Goal: Task Accomplishment & Management: Complete application form

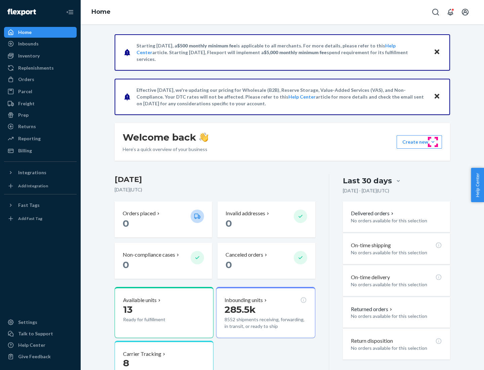
click at [433, 142] on button "Create new Create new inbound Create new order Create new product" at bounding box center [419, 141] width 45 height 13
click at [40, 44] on div "Inbounds" at bounding box center [40, 43] width 71 height 9
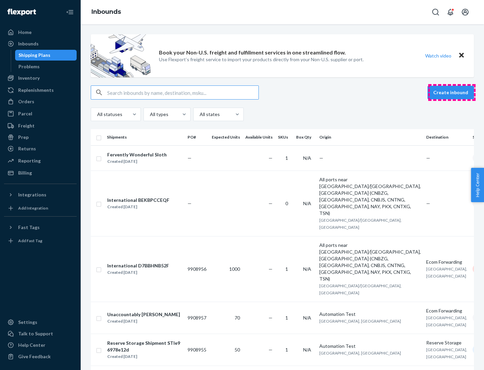
click at [452, 92] on button "Create inbound" at bounding box center [450, 92] width 46 height 13
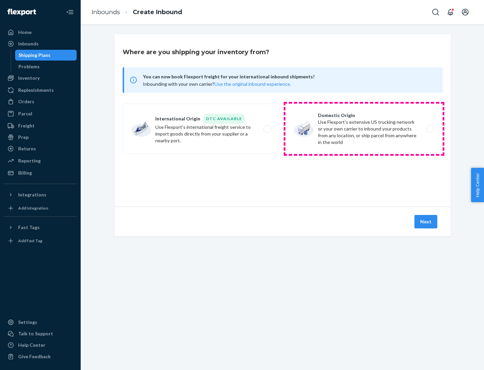
click at [364, 129] on label "Domestic Origin Use Flexport’s extensive US trucking network or your own carrie…" at bounding box center [363, 129] width 157 height 50
click at [430, 129] on input "Domestic Origin Use Flexport’s extensive US trucking network or your own carrie…" at bounding box center [432, 129] width 4 height 4
radio input "true"
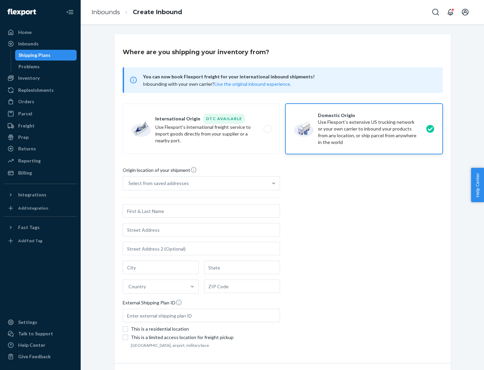
click at [157, 183] on div "Select from saved addresses" at bounding box center [158, 183] width 60 height 7
click at [129, 183] on input "Select from saved addresses" at bounding box center [128, 183] width 1 height 7
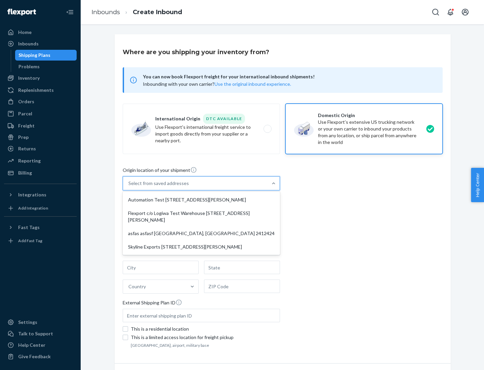
scroll to position [3, 0]
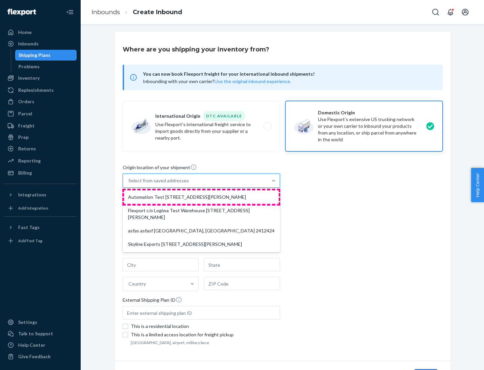
click at [201, 197] on div "Automation Test [STREET_ADDRESS][PERSON_NAME]" at bounding box center [201, 196] width 155 height 13
click at [129, 184] on input "option Automation Test [STREET_ADDRESS][PERSON_NAME] focused, 1 of 4. 4 results…" at bounding box center [128, 180] width 1 height 7
type input "Automation Test"
type input "9th Floor"
type input "[GEOGRAPHIC_DATA]"
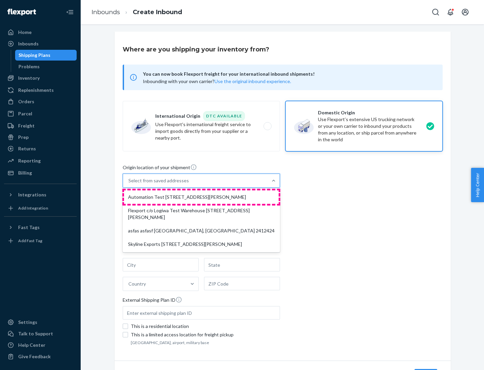
type input "CA"
type input "94104"
type input "[STREET_ADDRESS][PERSON_NAME]"
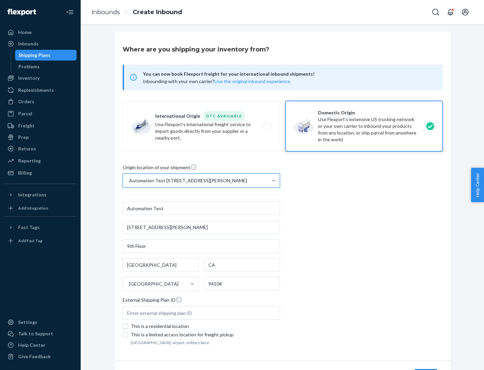
scroll to position [39, 0]
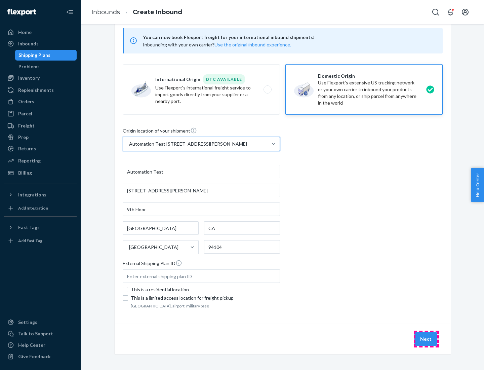
click at [426, 339] on button "Next" at bounding box center [425, 338] width 23 height 13
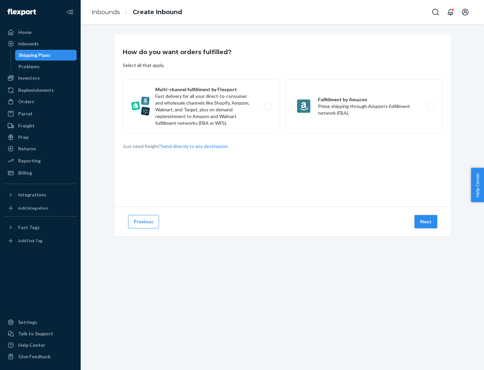
click at [201, 106] on label "Multi-channel fulfillment by Flexport Fast delivery for all your direct-to-cons…" at bounding box center [201, 106] width 157 height 54
click at [267, 106] on input "Multi-channel fulfillment by Flexport Fast delivery for all your direct-to-cons…" at bounding box center [269, 106] width 4 height 4
radio input "true"
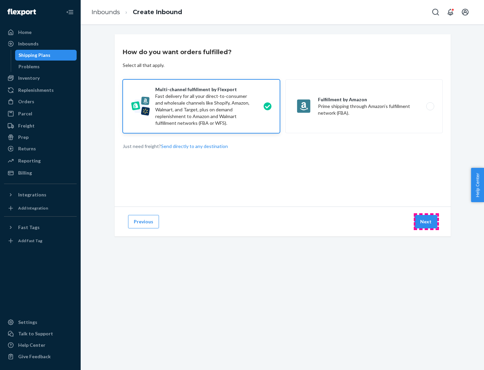
click at [426, 221] on button "Next" at bounding box center [425, 221] width 23 height 13
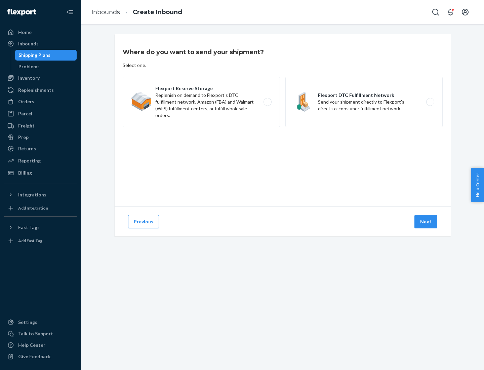
click at [364, 102] on label "Flexport DTC Fulfillment Network Send your shipment directly to Flexport's dire…" at bounding box center [363, 102] width 157 height 50
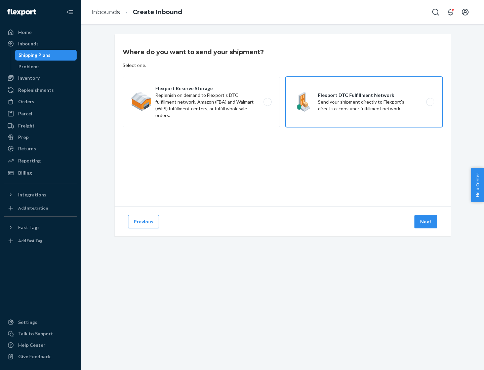
click at [430, 102] on input "Flexport DTC Fulfillment Network Send your shipment directly to Flexport's dire…" at bounding box center [432, 102] width 4 height 4
radio input "true"
click at [426, 221] on button "Next" at bounding box center [425, 221] width 23 height 13
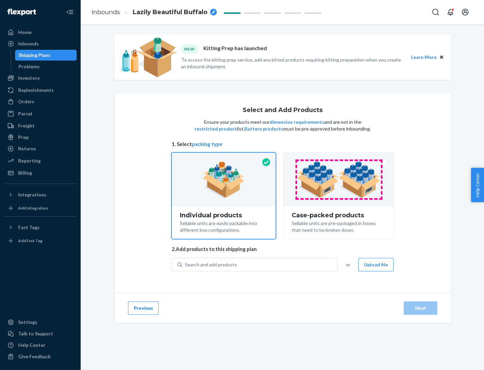
click at [339, 179] on img at bounding box center [339, 179] width 84 height 37
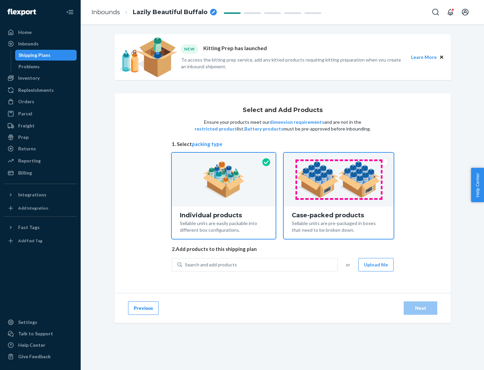
click at [339, 157] on input "Case-packed products Sellable units are pre-packaged in boxes that need to be b…" at bounding box center [338, 155] width 4 height 4
radio input "true"
radio input "false"
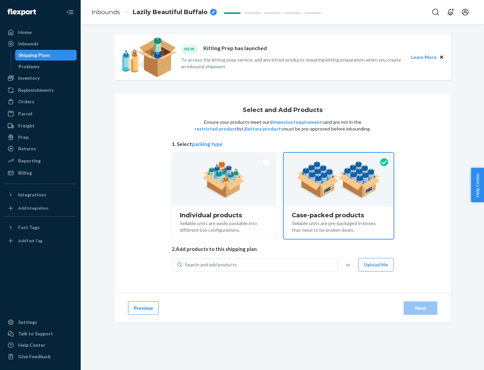
click at [260, 264] on div "Search and add products" at bounding box center [259, 264] width 155 height 12
click at [186, 264] on input "Search and add products" at bounding box center [185, 264] width 1 height 7
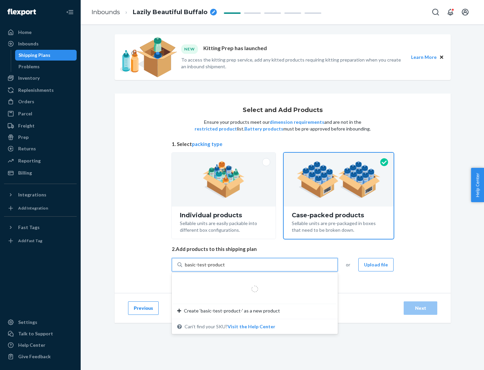
type input "basic-test-product-1"
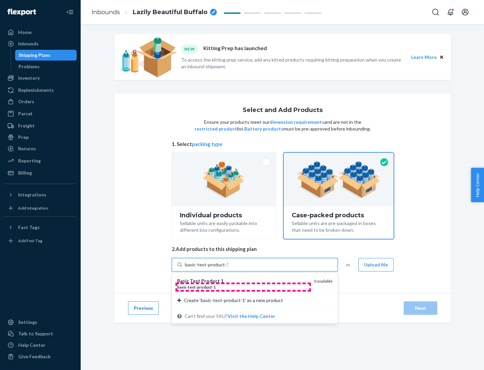
click at [243, 287] on div "basic - test - product - 1" at bounding box center [242, 287] width 131 height 6
click at [228, 268] on input "basic-test-product-1" at bounding box center [206, 264] width 43 height 7
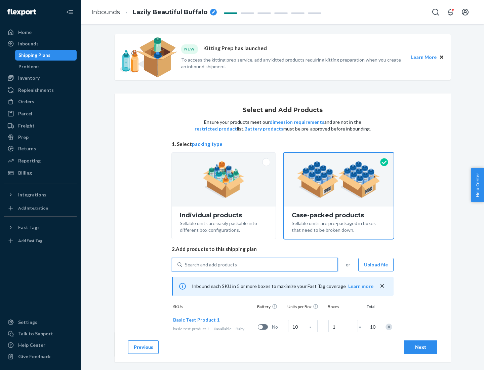
scroll to position [24, 0]
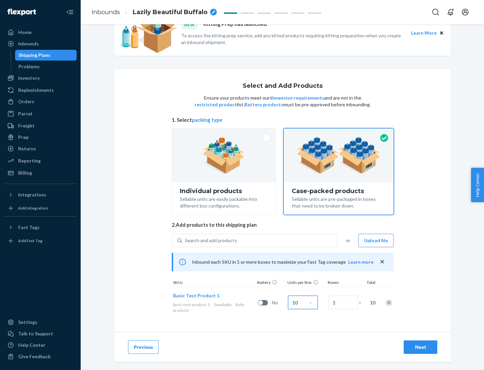
type input "10"
type input "7"
click at [420, 347] on div "Next" at bounding box center [420, 346] width 22 height 7
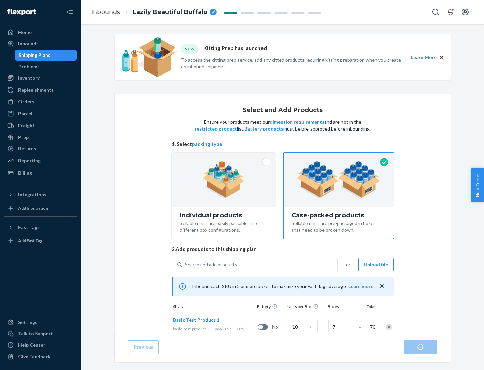
radio input "true"
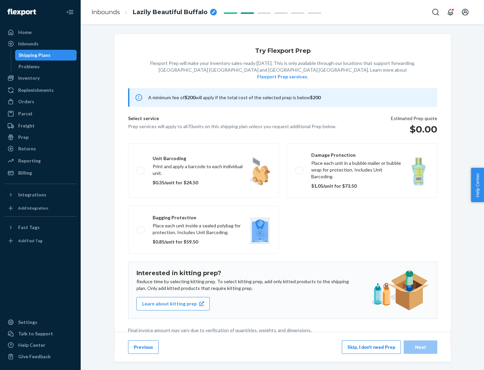
scroll to position [2, 0]
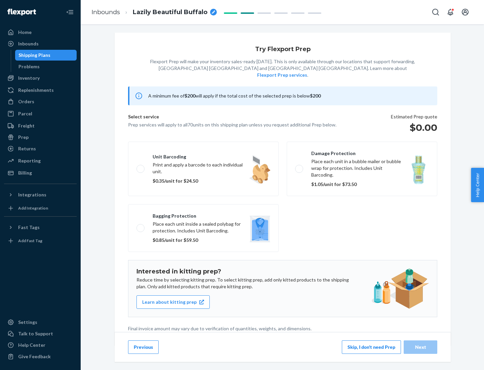
click at [203, 214] on label "Bagging protection Place each unit inside a sealed polybag for protection. Incl…" at bounding box center [203, 228] width 151 height 48
click at [141, 226] on input "Bagging protection Place each unit inside a sealed polybag for protection. Incl…" at bounding box center [138, 228] width 4 height 4
checkbox input "true"
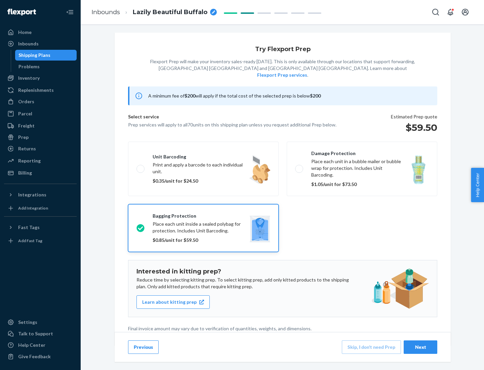
click at [420, 346] on div "Next" at bounding box center [420, 346] width 22 height 7
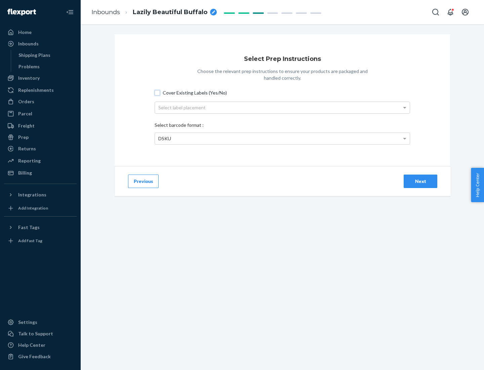
click at [157, 92] on input "Cover Existing Labels (Yes/No)" at bounding box center [157, 92] width 5 height 5
checkbox input "true"
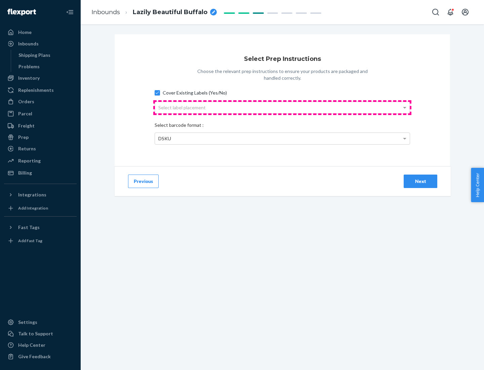
click at [282, 107] on div "Select label placement" at bounding box center [282, 107] width 255 height 11
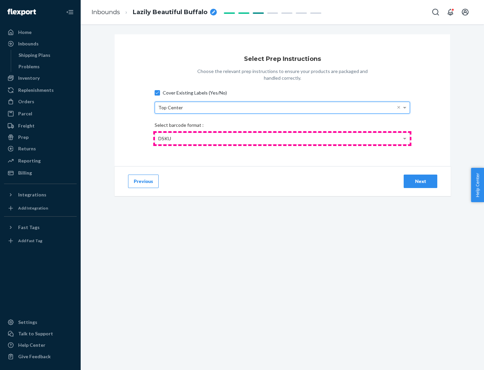
click at [282, 138] on div "DSKU" at bounding box center [282, 138] width 255 height 11
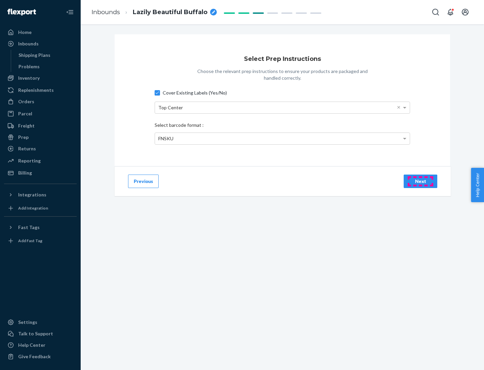
click at [420, 181] on div "Next" at bounding box center [420, 181] width 22 height 7
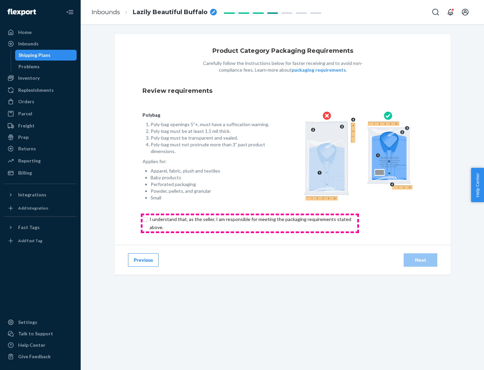
click at [250, 223] on input "checkbox" at bounding box center [253, 223] width 223 height 16
checkbox input "true"
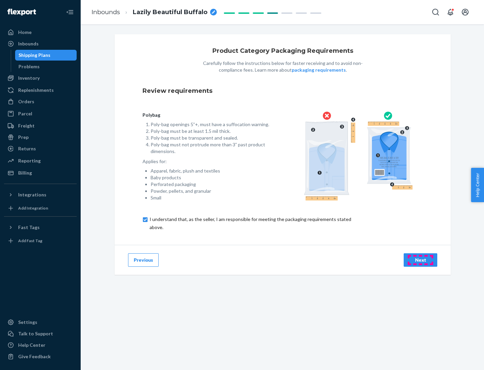
click at [420, 259] on div "Next" at bounding box center [420, 259] width 22 height 7
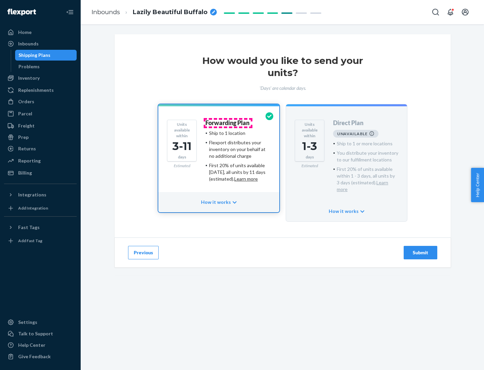
click at [228, 123] on h4 "Forwarding Plan" at bounding box center [227, 123] width 44 height 7
click at [420, 249] on div "Submit" at bounding box center [420, 252] width 22 height 7
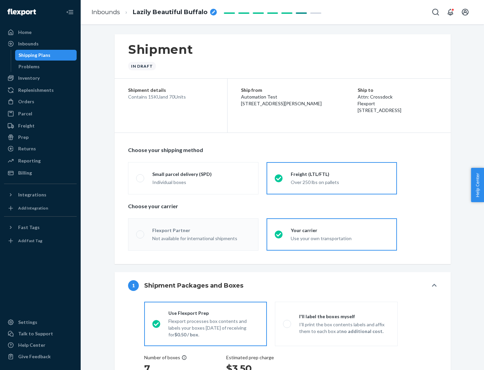
radio input "true"
radio input "false"
radio input "true"
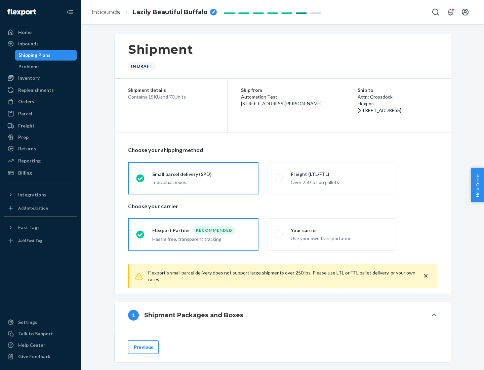
click at [201, 181] on div "Individual boxes" at bounding box center [201, 182] width 98 height 7
click at [140, 180] on input "Small parcel delivery (SPD) Individual boxes" at bounding box center [138, 178] width 4 height 4
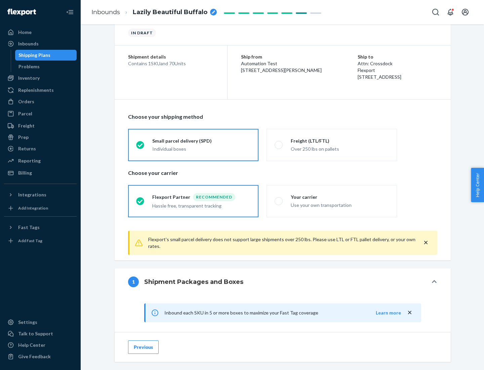
click at [340, 197] on div "Your carrier" at bounding box center [340, 197] width 98 height 7
click at [279, 199] on input "Your carrier Use your own transportation" at bounding box center [277, 201] width 4 height 4
radio input "true"
radio input "false"
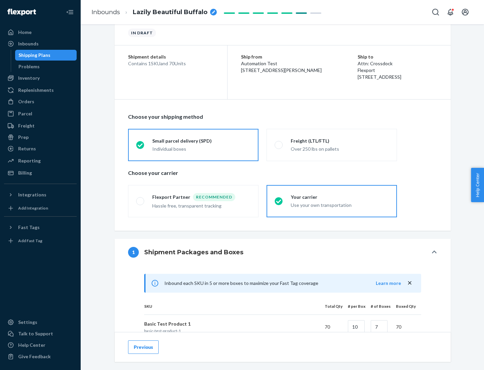
scroll to position [163, 0]
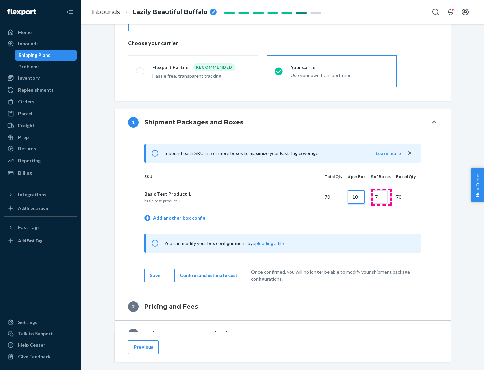
type input "10"
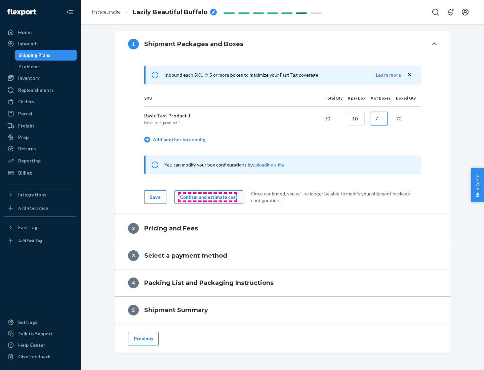
type input "7"
click at [207, 197] on div "Confirm and estimate cost" at bounding box center [208, 197] width 57 height 7
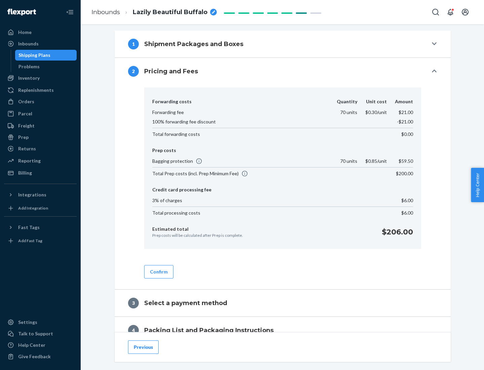
scroll to position [273, 0]
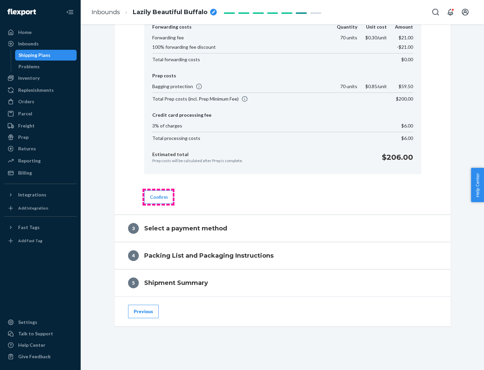
click at [158, 197] on button "Confirm" at bounding box center [158, 196] width 29 height 13
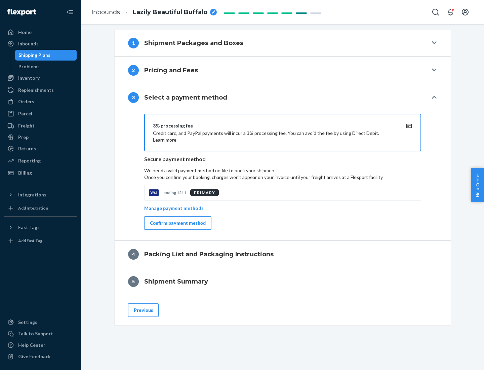
scroll to position [242, 0]
click at [177, 223] on div "Confirm payment method" at bounding box center [178, 222] width 56 height 7
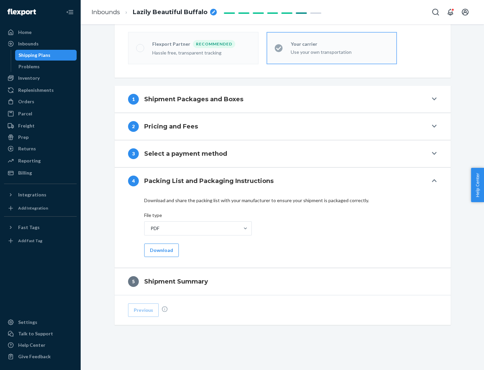
scroll to position [186, 0]
click at [161, 250] on button "Download" at bounding box center [161, 249] width 35 height 13
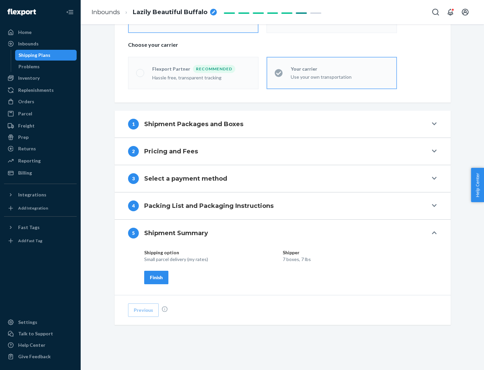
scroll to position [161, 0]
